Goal: Navigation & Orientation: Find specific page/section

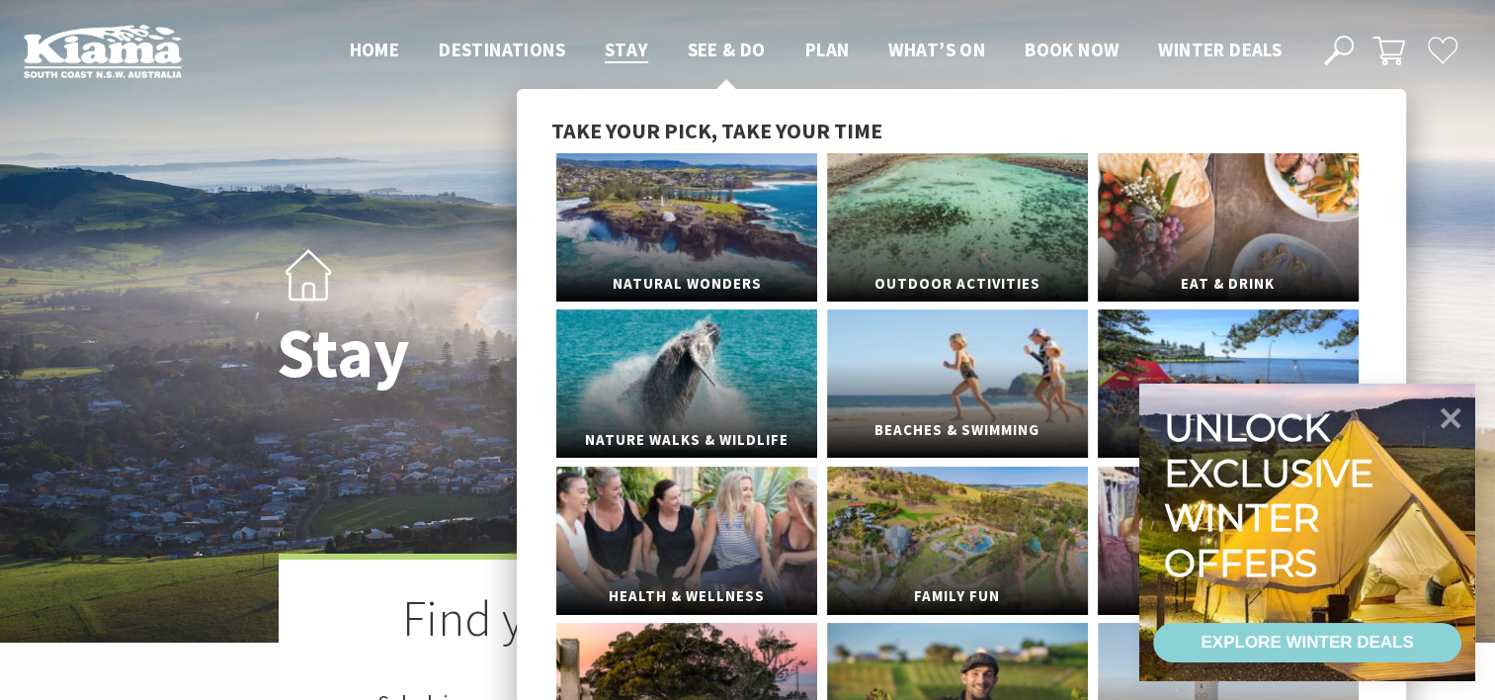
click at [958, 404] on link "Beaches & Swimming" at bounding box center [957, 383] width 261 height 148
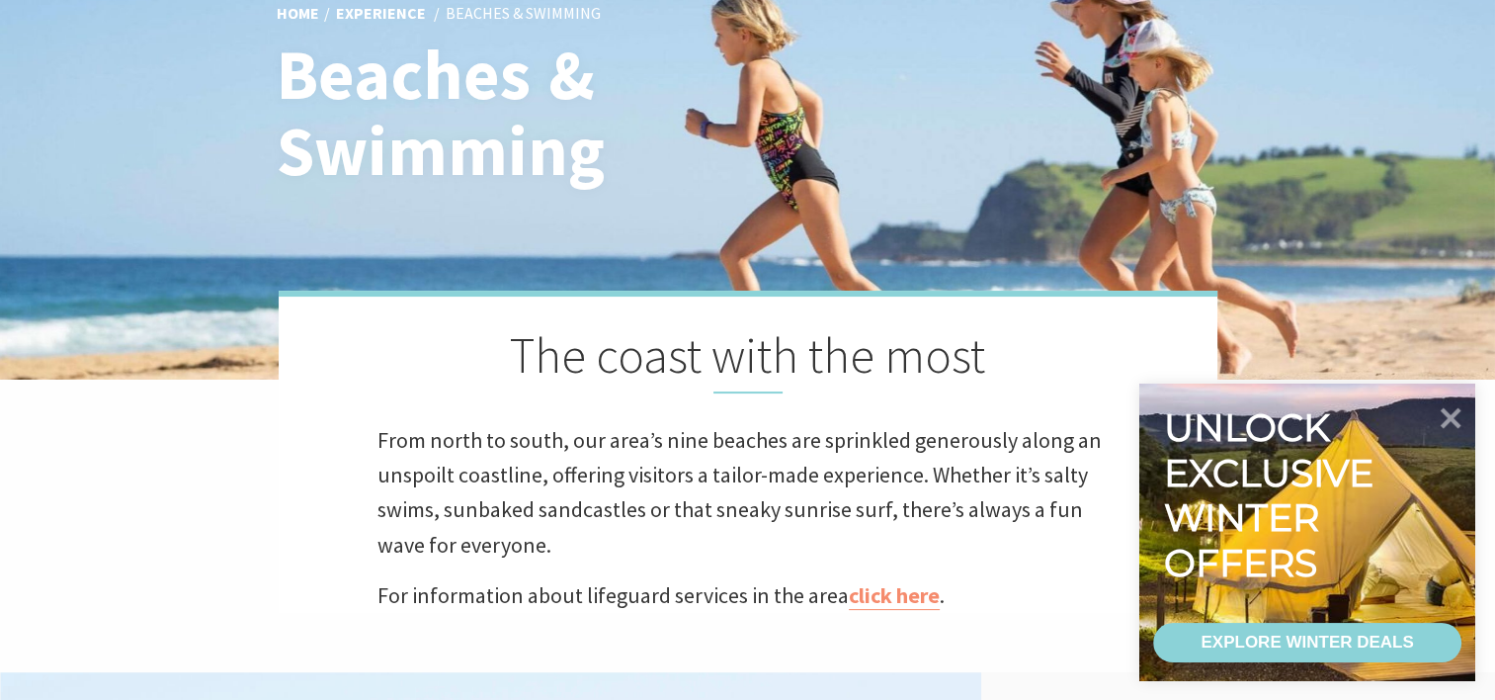
scroll to position [296, 0]
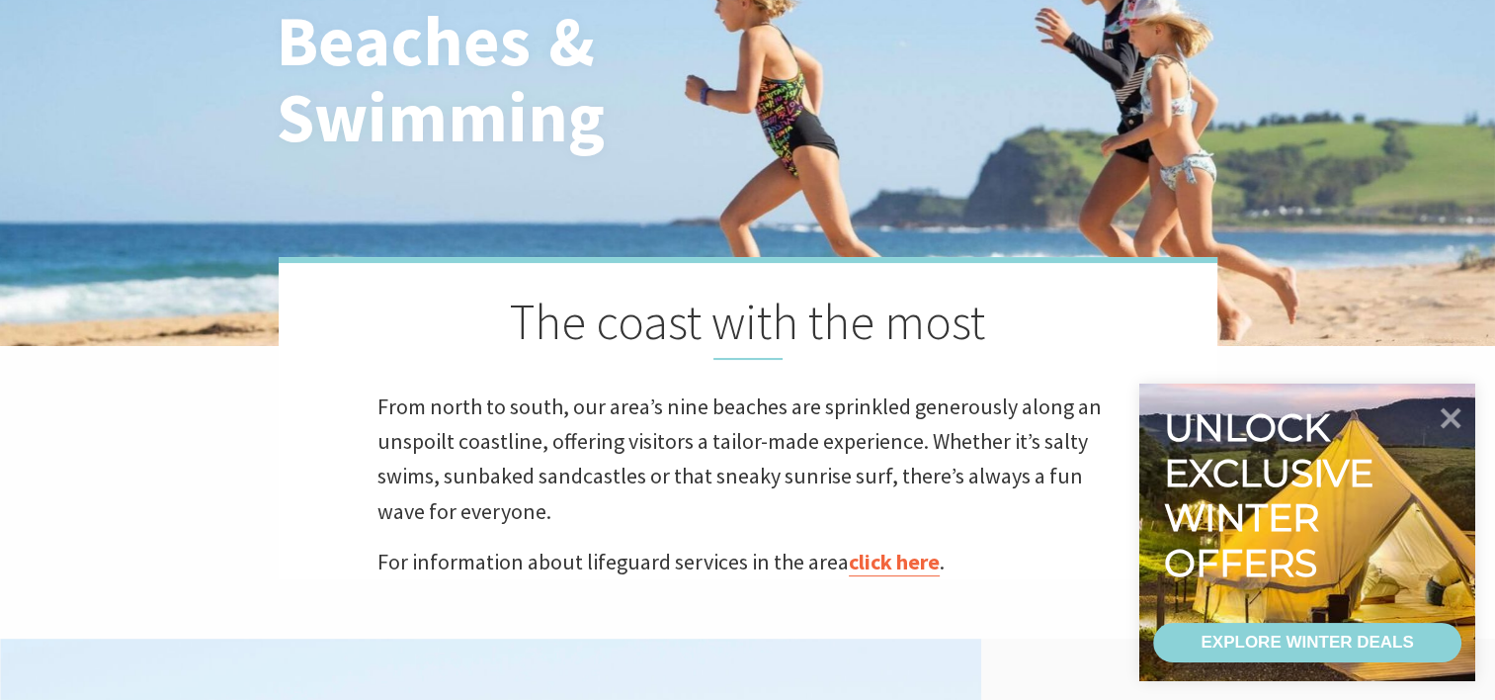
click at [893, 570] on link "click here" at bounding box center [894, 562] width 91 height 29
